Goal: Information Seeking & Learning: Learn about a topic

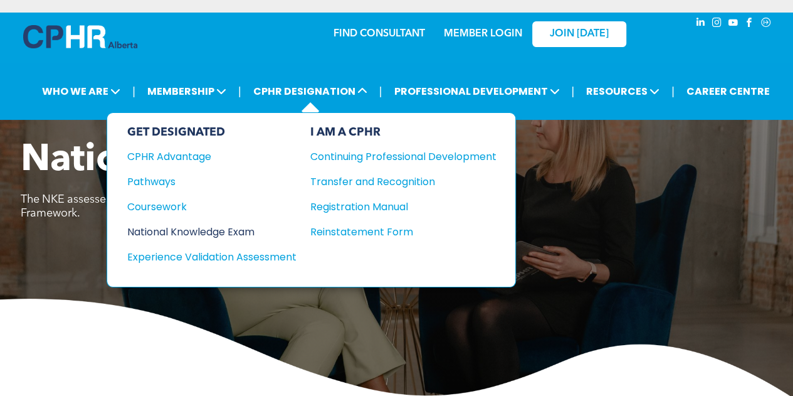
click at [199, 228] on div "National Knowledge Exam" at bounding box center [203, 232] width 152 height 16
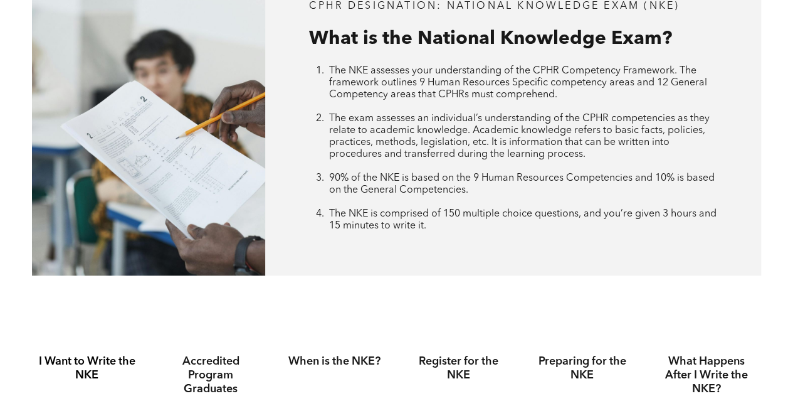
scroll to position [564, 0]
